Goal: Navigation & Orientation: Find specific page/section

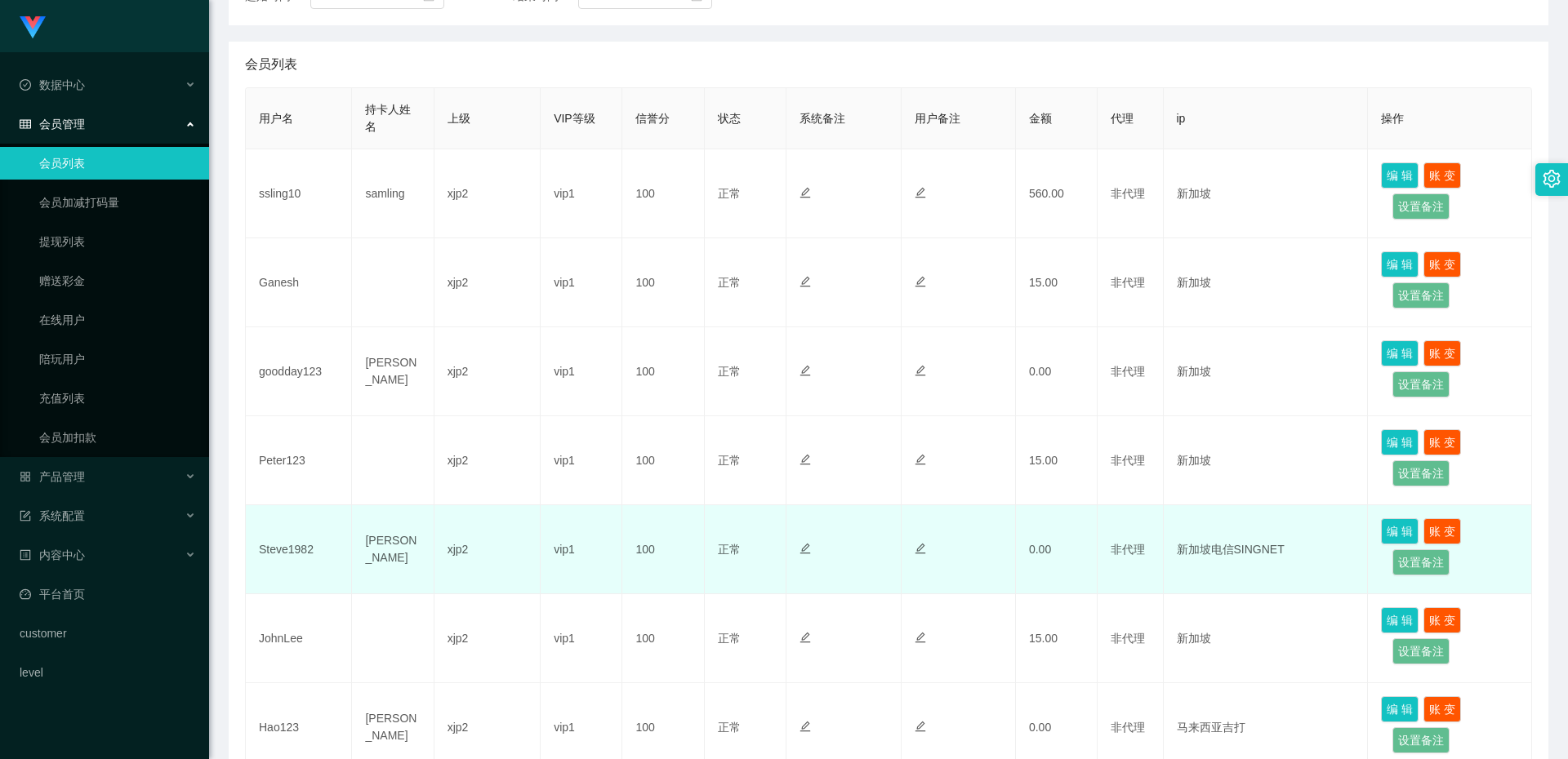
scroll to position [689, 0]
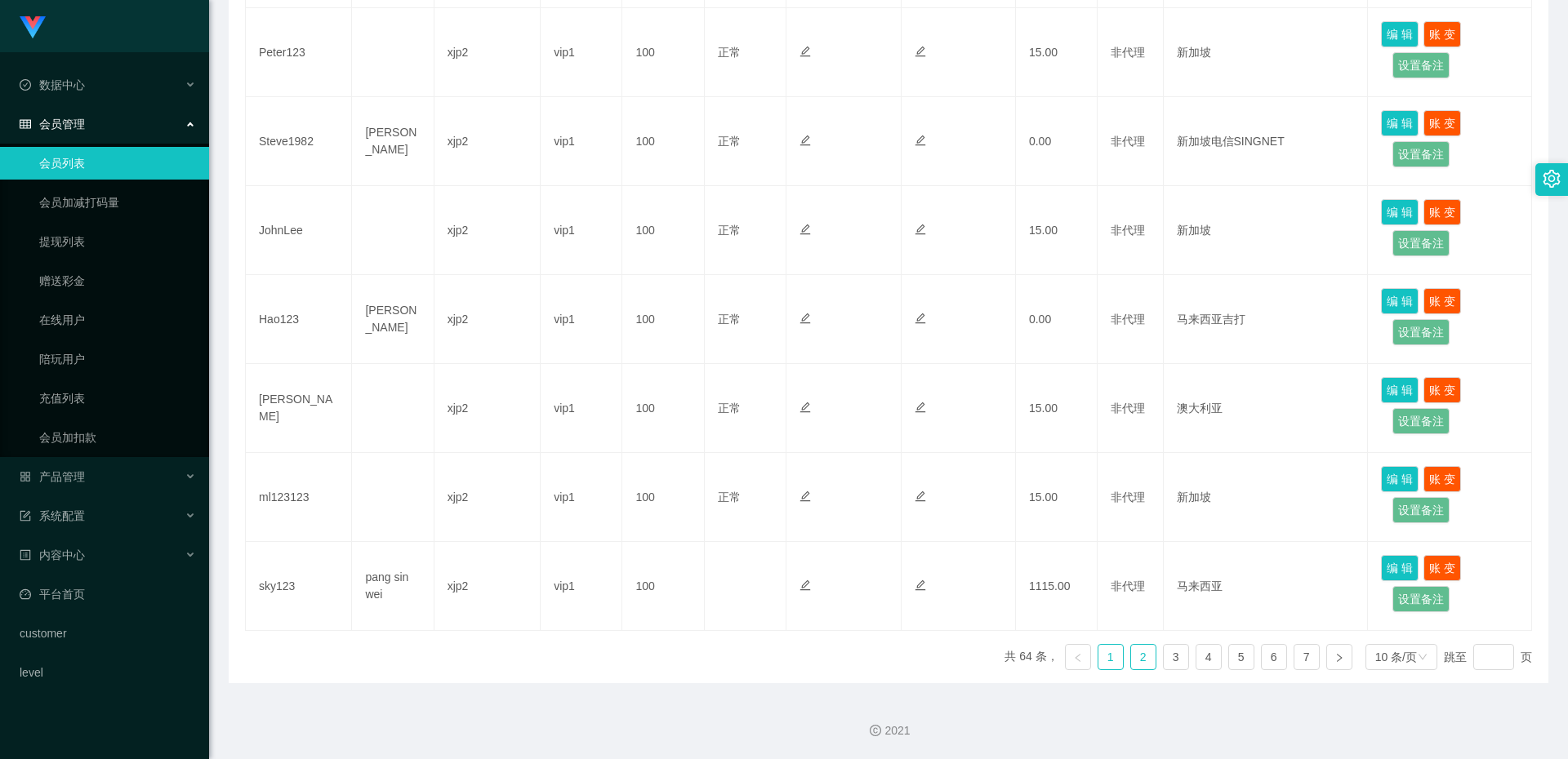
click at [1134, 668] on link "2" at bounding box center [1143, 657] width 24 height 24
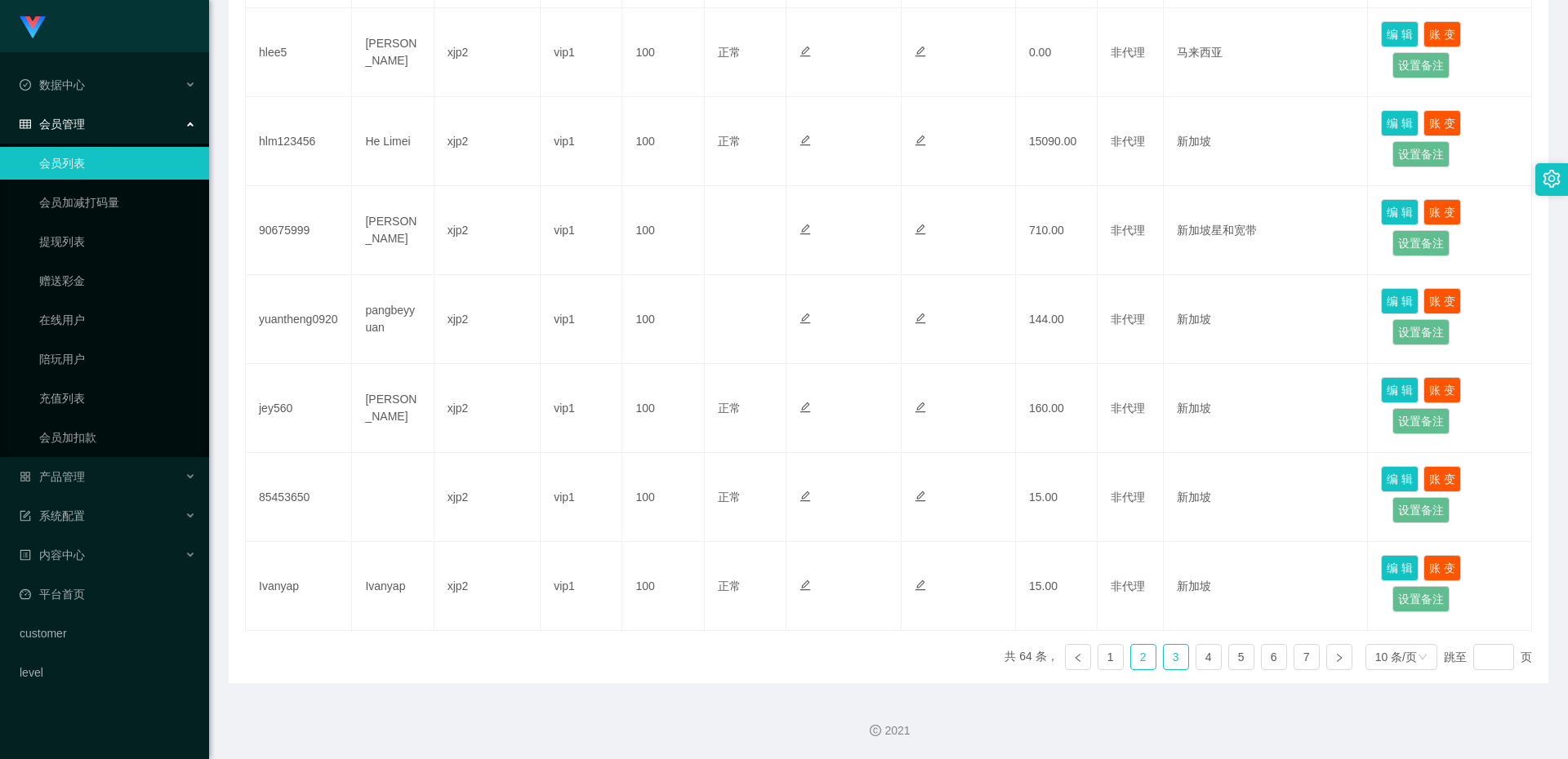
click at [1169, 659] on link "3" at bounding box center [1175, 657] width 24 height 24
click at [1196, 654] on link "4" at bounding box center [1208, 657] width 24 height 24
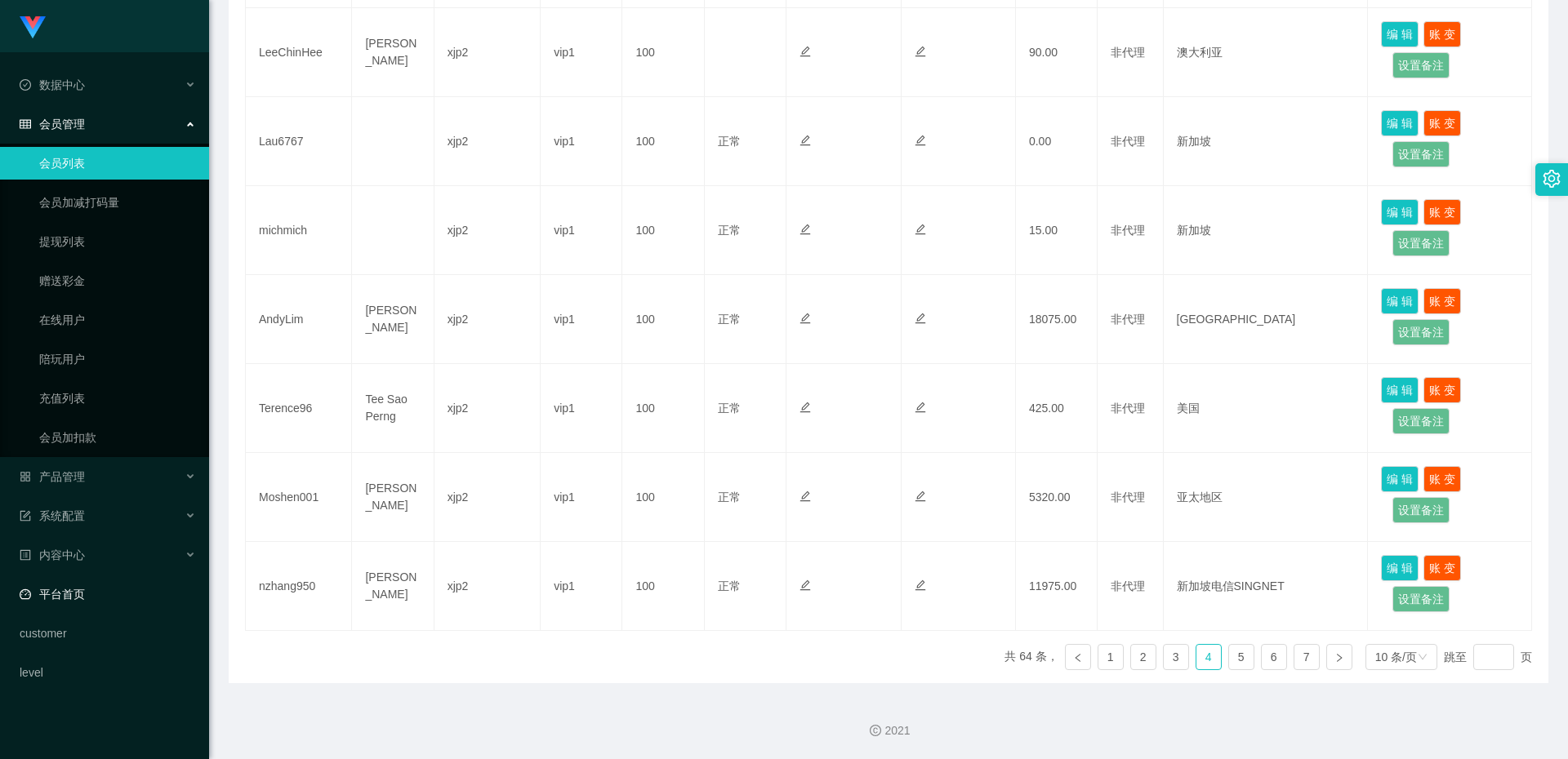
click at [69, 597] on link "平台首页" at bounding box center [108, 594] width 176 height 32
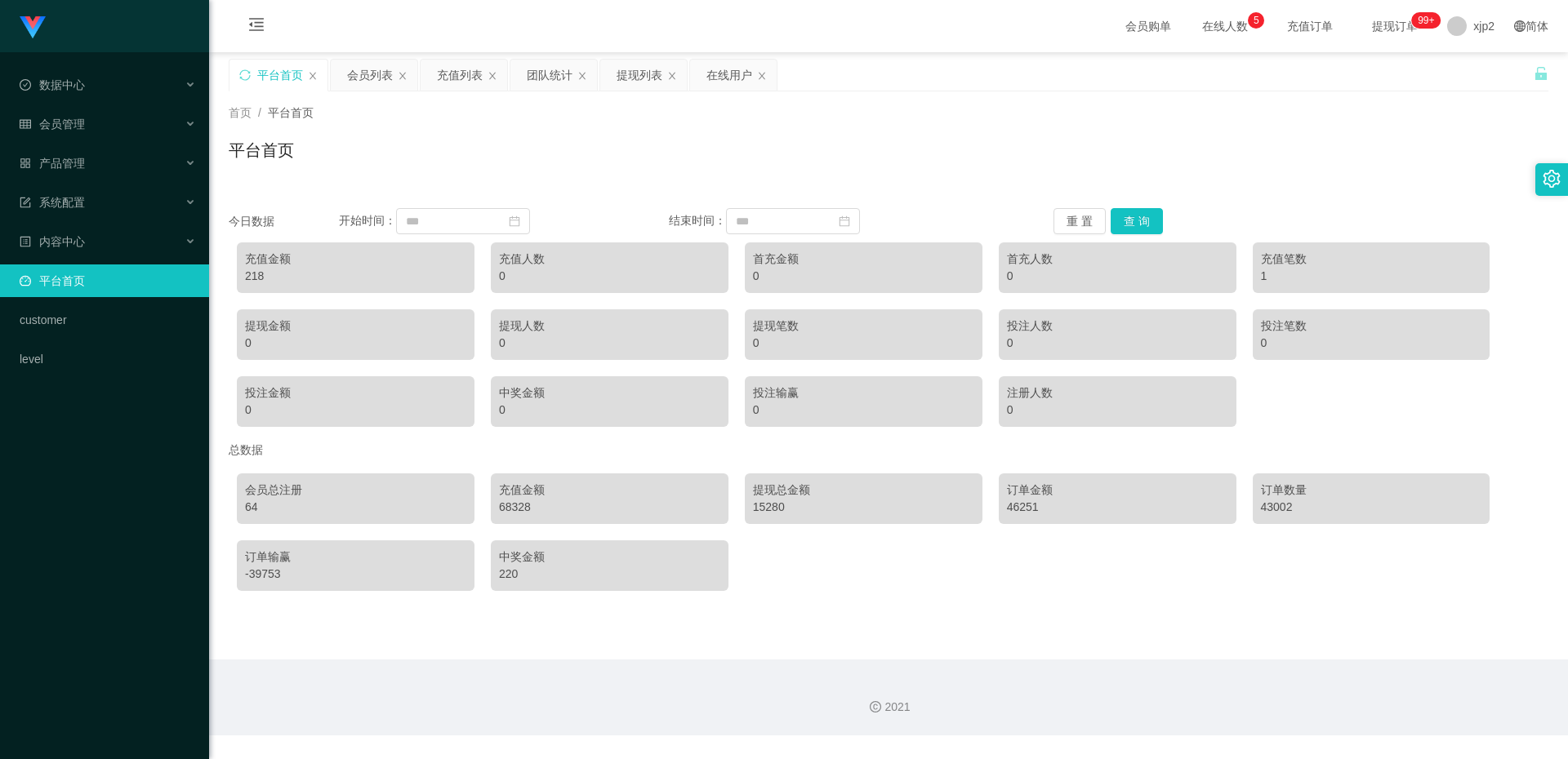
click at [70, 597] on div "Shopee工作台代理端 数据中心 会员管理 会员列表 会员加减打码量 提现列表 赠送彩金 在线用户 陪玩用户 充值列表 会员加扣款 产品管理 系统配置 内容…" at bounding box center [105, 380] width 209 height 759
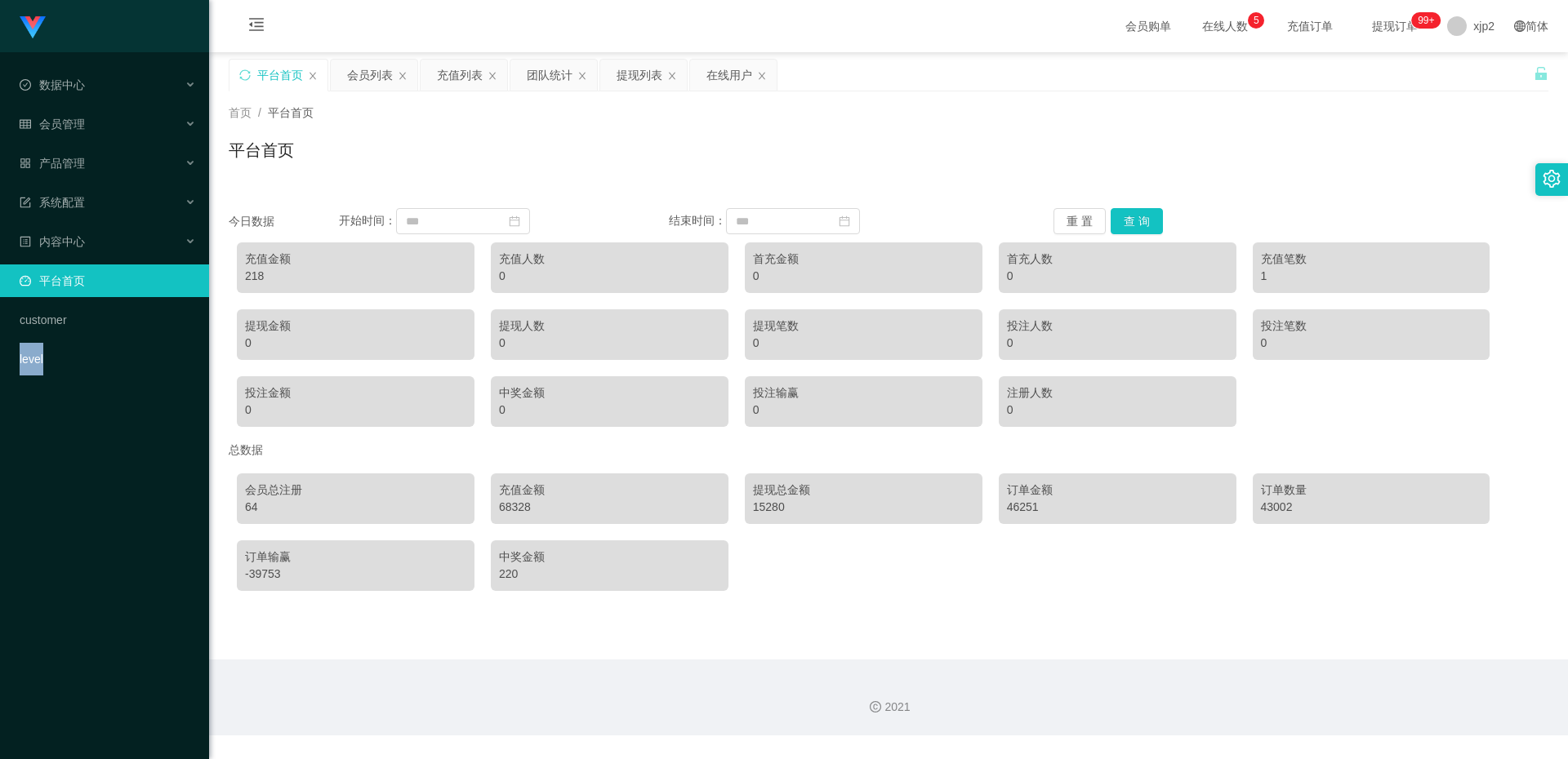
click at [70, 597] on div "Shopee工作台代理端 数据中心 会员管理 会员列表 会员加减打码量 提现列表 赠送彩金 在线用户 陪玩用户 充值列表 会员加扣款 产品管理 系统配置 内容…" at bounding box center [105, 380] width 209 height 759
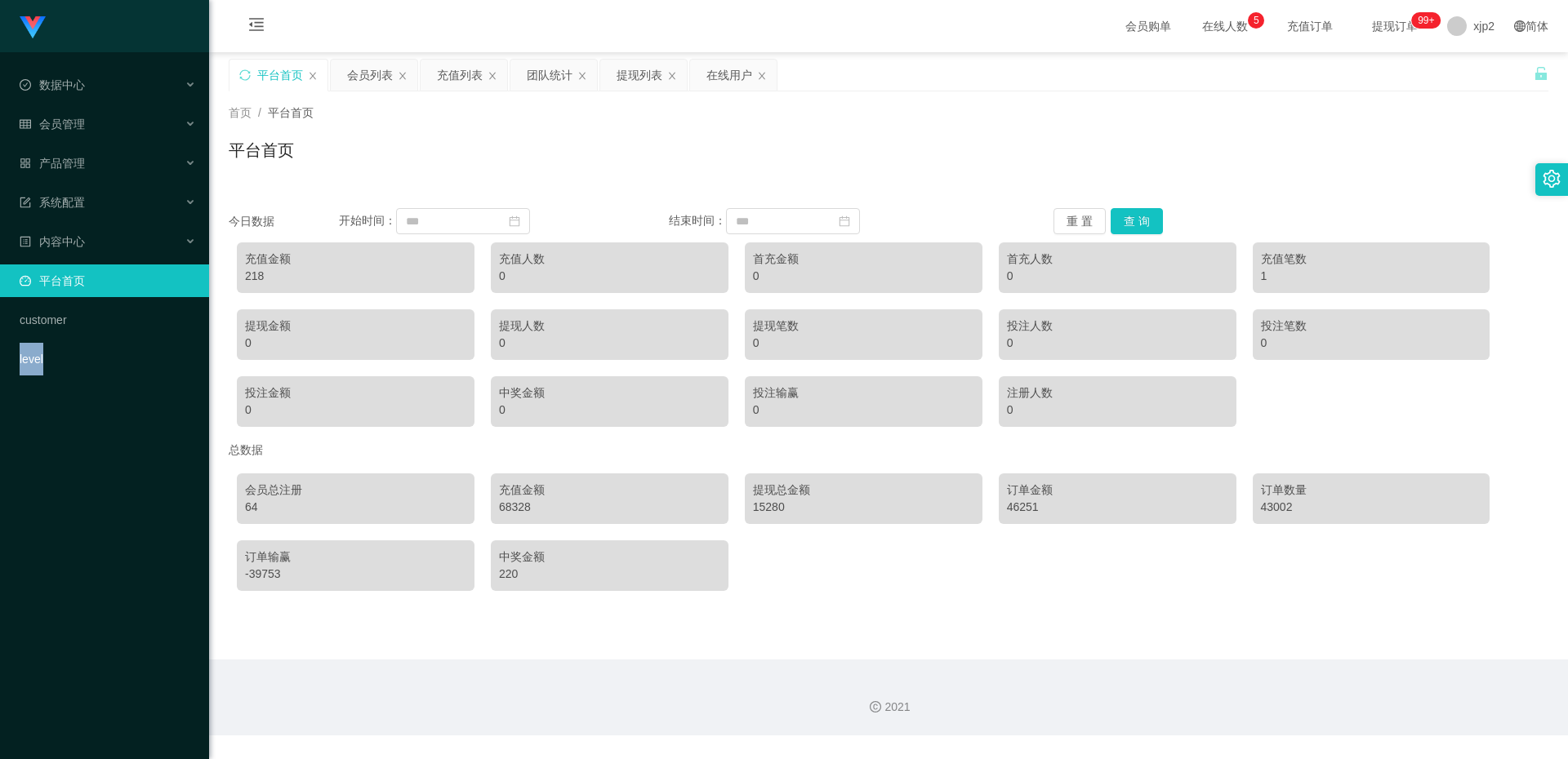
click at [70, 597] on div "Shopee工作台代理端 数据中心 会员管理 会员列表 会员加减打码量 提现列表 赠送彩金 在线用户 陪玩用户 充值列表 会员加扣款 产品管理 系统配置 内容…" at bounding box center [105, 380] width 209 height 759
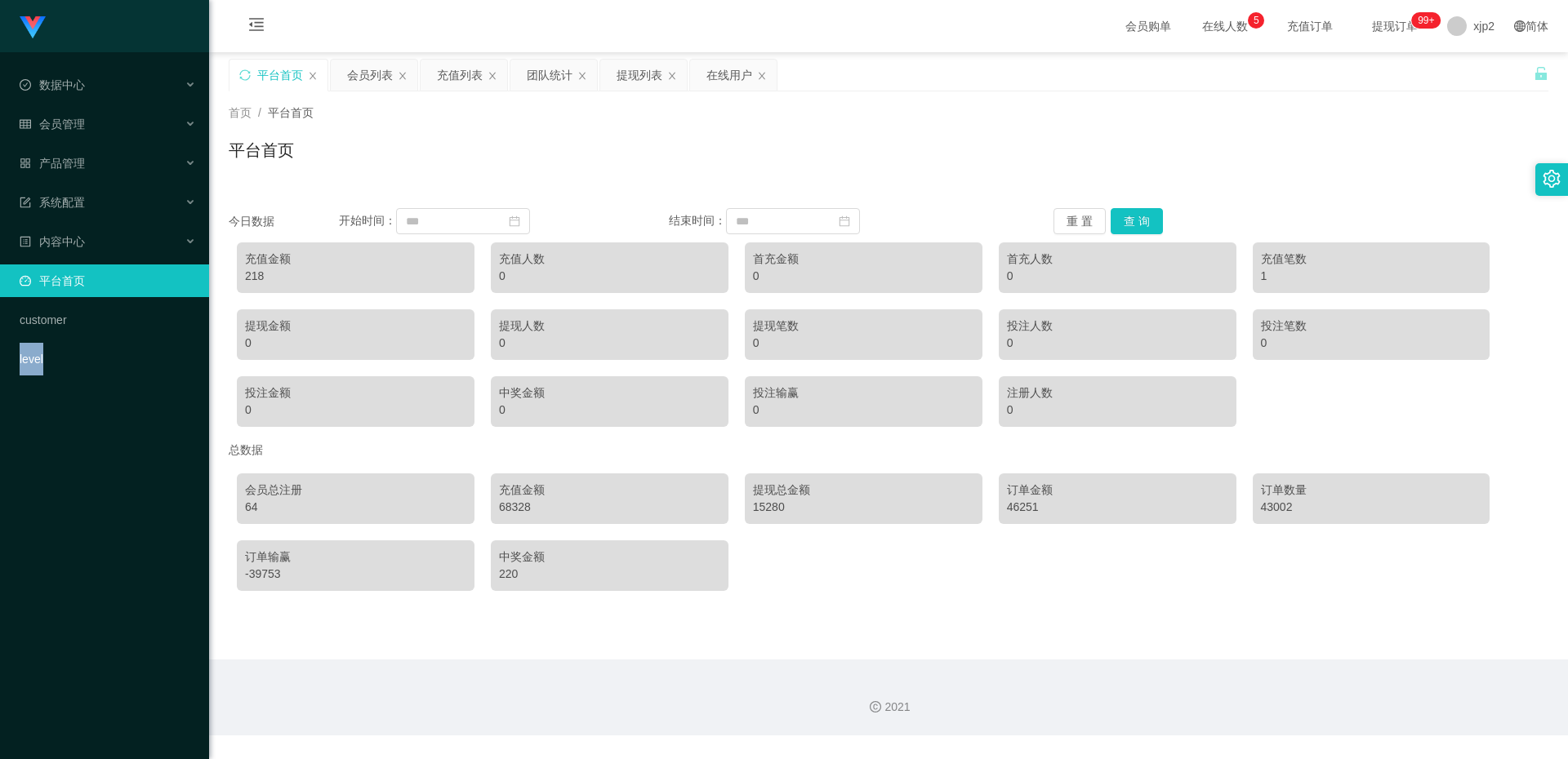
click at [70, 597] on div "Shopee工作台代理端 数据中心 会员管理 会员列表 会员加减打码量 提现列表 赠送彩金 在线用户 陪玩用户 充值列表 会员加扣款 产品管理 系统配置 内容…" at bounding box center [105, 380] width 209 height 759
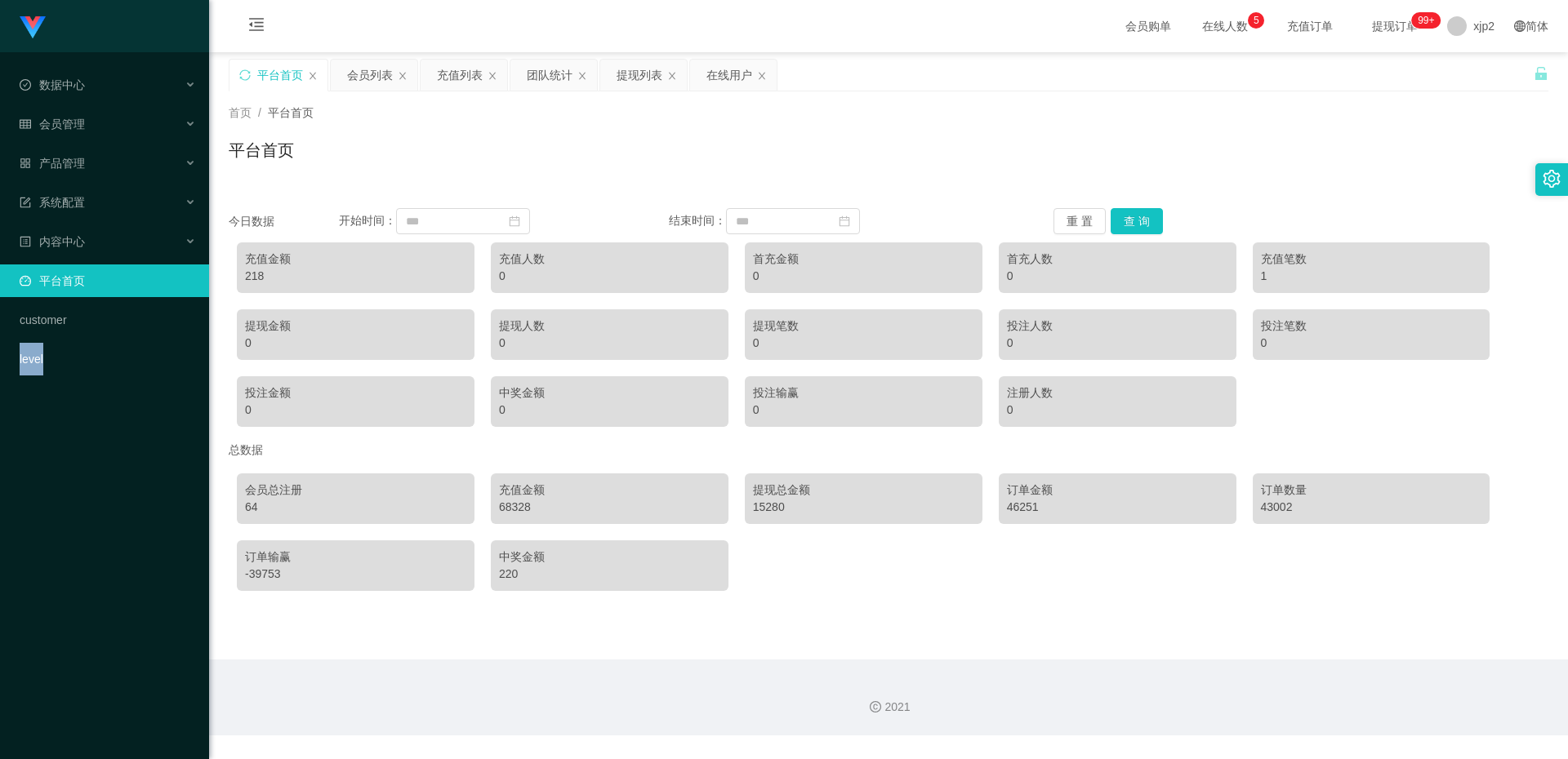
click at [70, 597] on div "Shopee工作台代理端 数据中心 会员管理 会员列表 会员加减打码量 提现列表 赠送彩金 在线用户 陪玩用户 充值列表 会员加扣款 产品管理 系统配置 内容…" at bounding box center [105, 380] width 209 height 759
click at [77, 502] on div "Shopee工作台代理端 数据中心 会员管理 会员列表 会员加减打码量 提现列表 赠送彩金 在线用户 陪玩用户 充值列表 会员加扣款 产品管理 系统配置 内容…" at bounding box center [105, 380] width 209 height 759
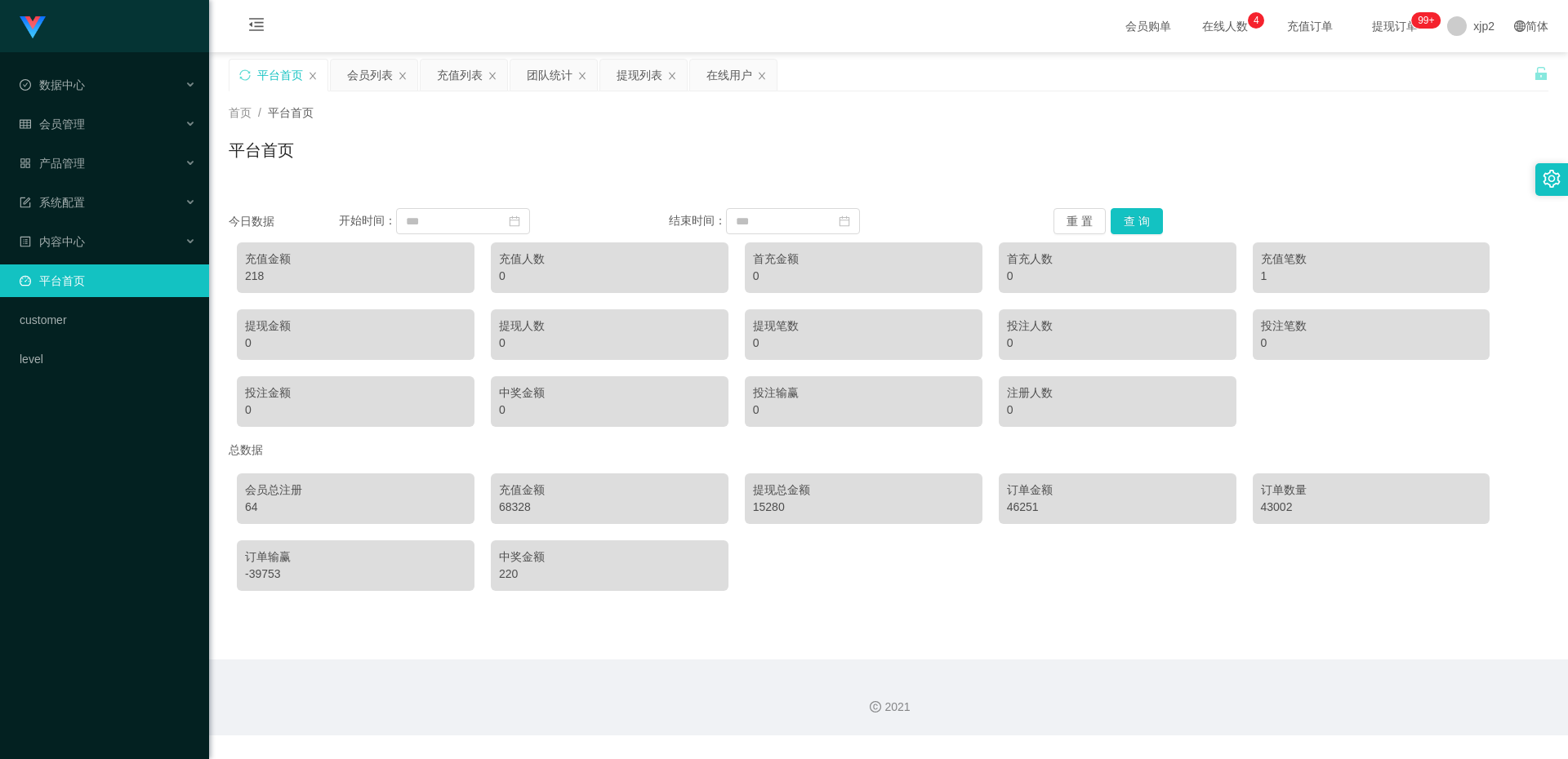
click at [73, 510] on div "Shopee工作台代理端 数据中心 会员管理 会员列表 会员加减打码量 提现列表 赠送彩金 在线用户 陪玩用户 充值列表 会员加扣款 产品管理 系统配置 内容…" at bounding box center [105, 380] width 209 height 759
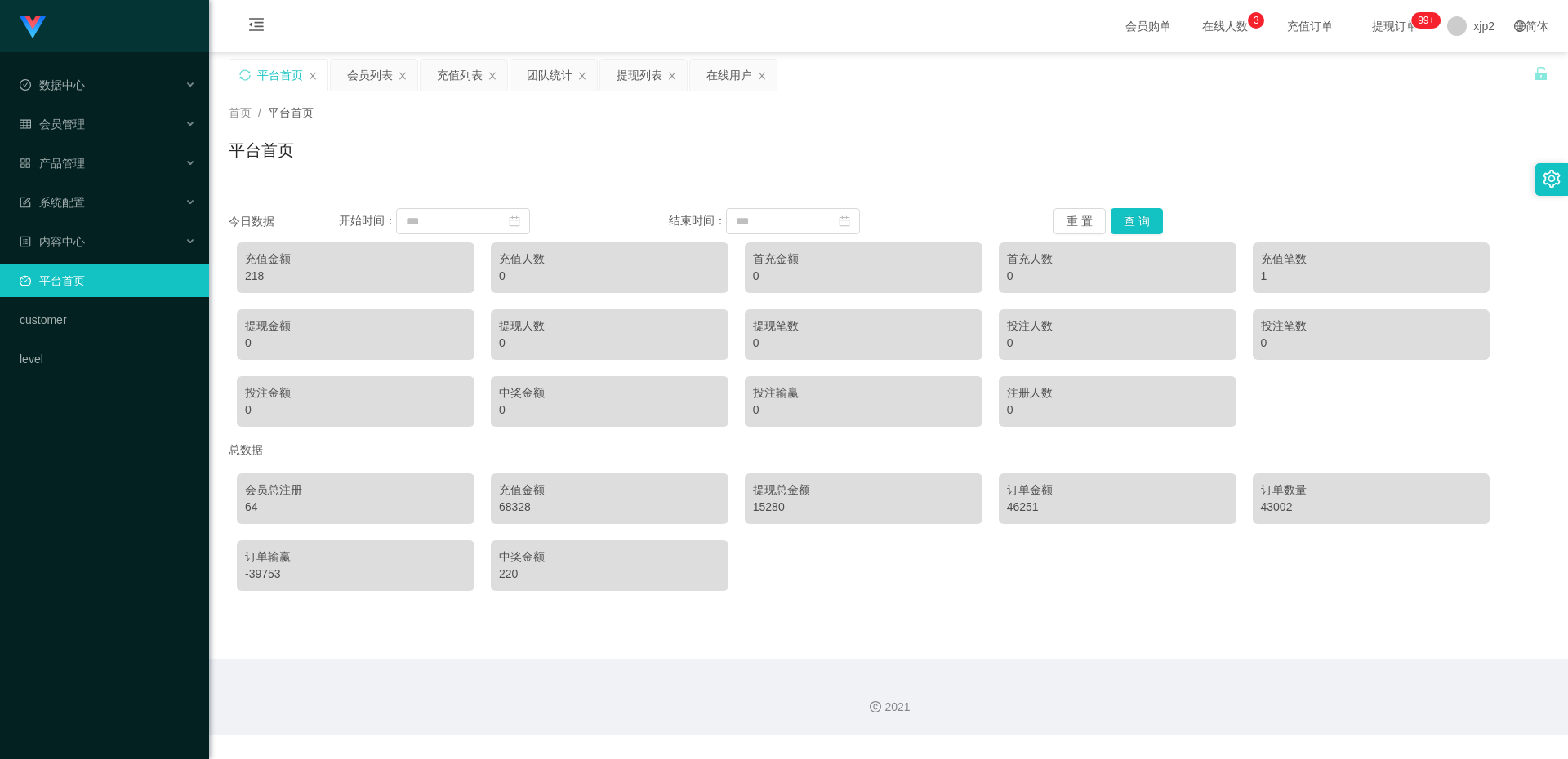
click at [73, 510] on div "Shopee工作台代理端 数据中心 会员管理 会员列表 会员加减打码量 提现列表 赠送彩金 在线用户 陪玩用户 充值列表 会员加扣款 产品管理 系统配置 内容…" at bounding box center [105, 380] width 209 height 759
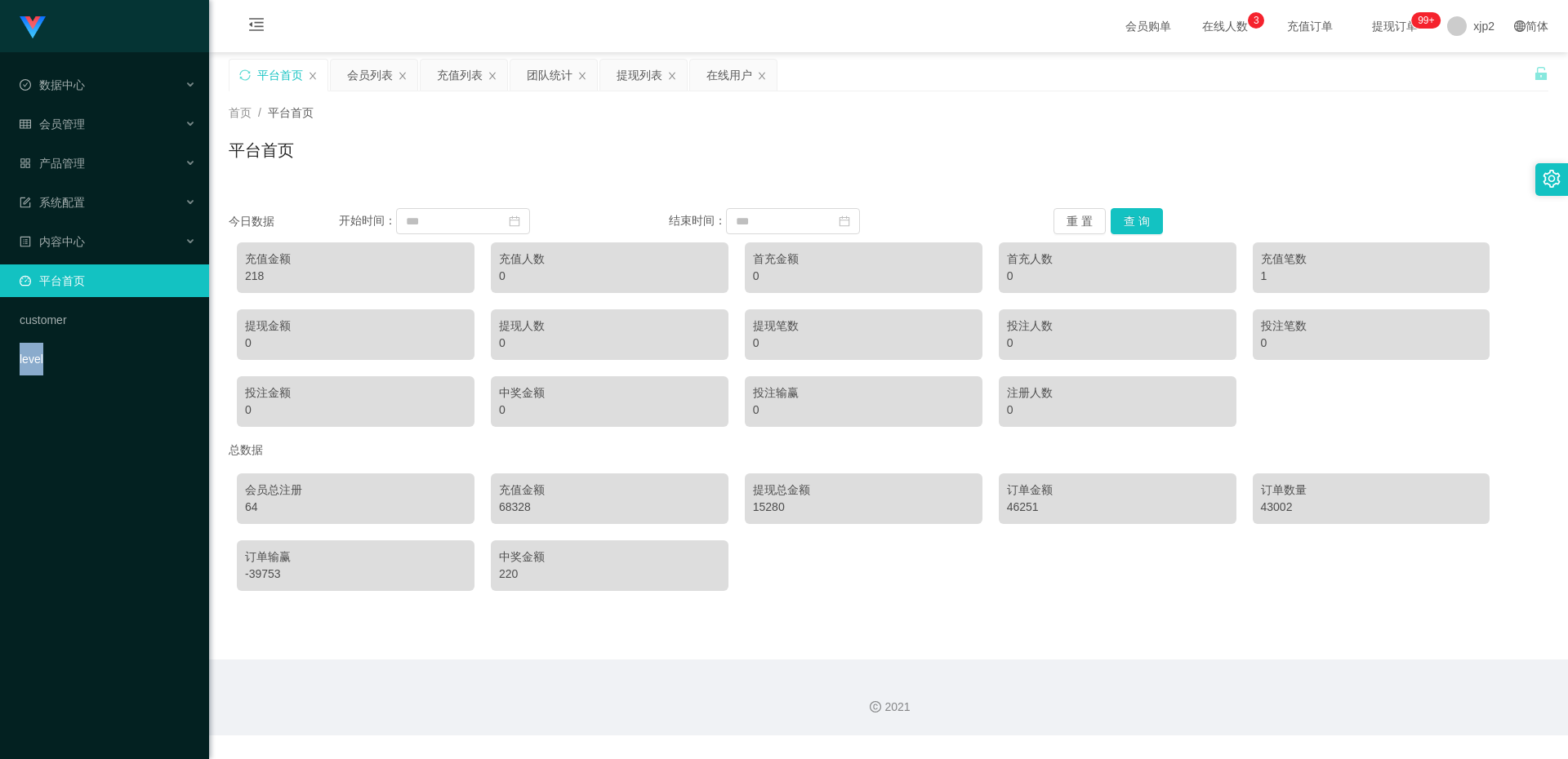
click at [73, 510] on div "Shopee工作台代理端 数据中心 会员管理 会员列表 会员加减打码量 提现列表 赠送彩金 在线用户 陪玩用户 充值列表 会员加扣款 产品管理 系统配置 内容…" at bounding box center [105, 380] width 209 height 759
